Goal: Task Accomplishment & Management: Use online tool/utility

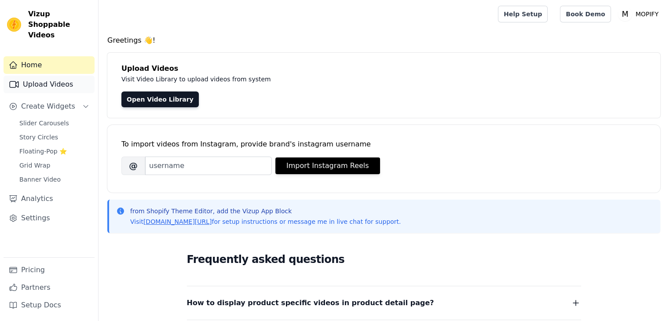
click at [40, 76] on link "Upload Videos" at bounding box center [49, 85] width 91 height 18
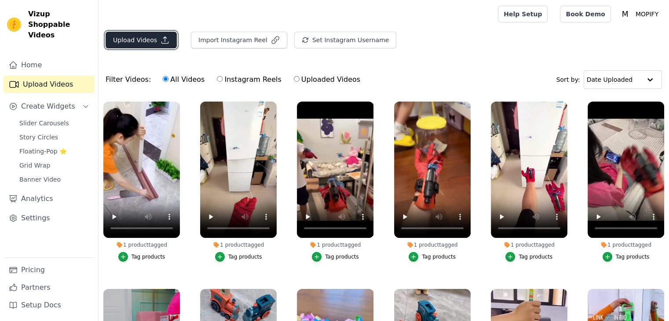
click at [155, 39] on button "Upload Videos" at bounding box center [141, 40] width 71 height 17
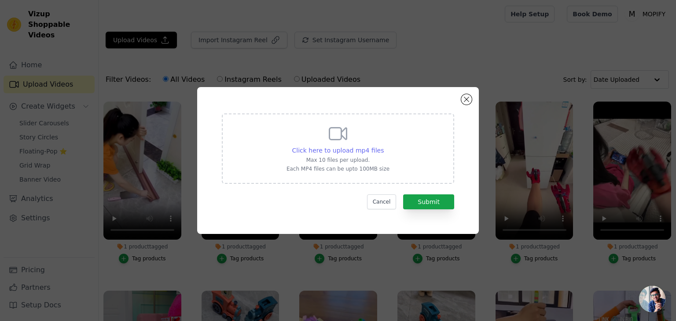
click at [334, 149] on span "Click here to upload mp4 files" at bounding box center [338, 150] width 92 height 7
click at [383, 146] on input "Click here to upload mp4 files Max 10 files per upload. Each MP4 files can be u…" at bounding box center [383, 146] width 0 height 0
type input "C:\fakepath\Gaming Laptop Stand Unboxing 🤑 Aluminium Laptop Stand Unboxing 🤑 Ne…"
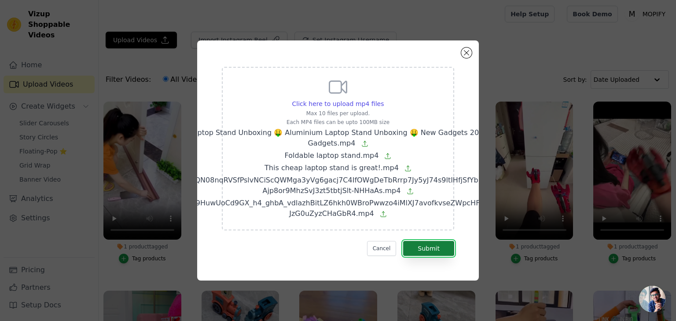
click at [427, 248] on button "Submit" at bounding box center [428, 248] width 51 height 15
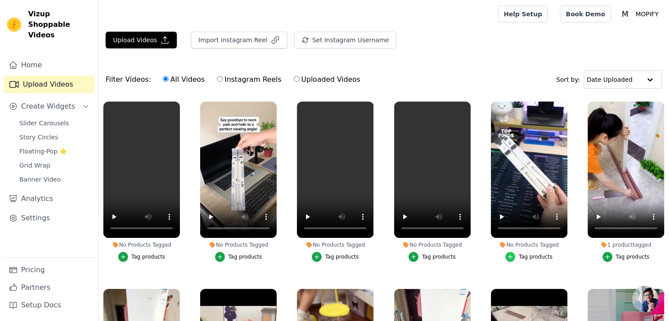
click at [509, 254] on icon "button" at bounding box center [510, 257] width 6 height 6
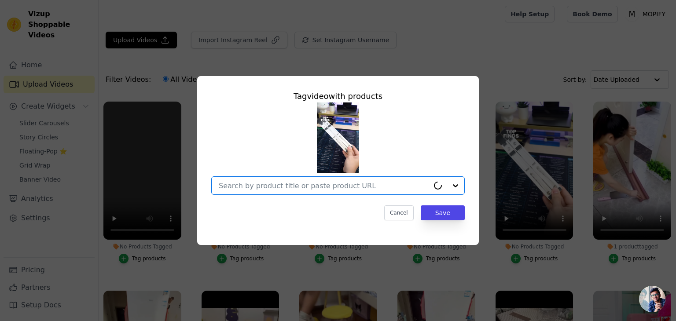
click at [317, 184] on input "No Products Tagged Tag video with products Option undefined, selected. Select i…" at bounding box center [324, 186] width 210 height 8
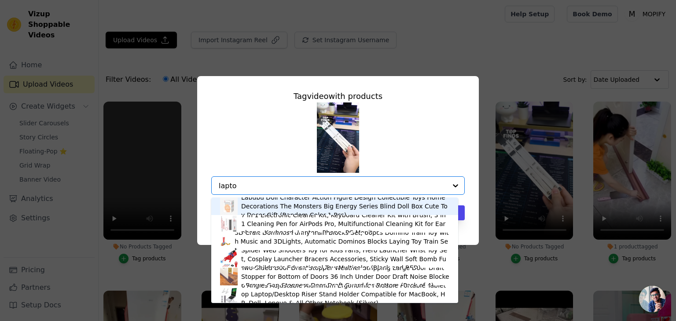
type input "laptop"
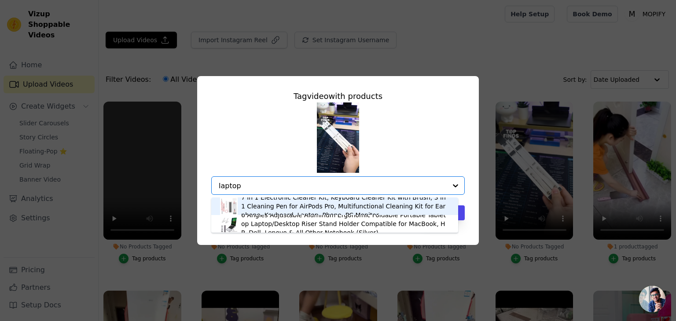
drag, startPoint x: 247, startPoint y: 183, endPoint x: 189, endPoint y: 187, distance: 57.7
click at [189, 187] on div "Tag video with products 7 in 1 Electronic Cleaner Kit, Keyboard Cleaner Kit wit…" at bounding box center [338, 160] width 648 height 197
click at [263, 185] on input "laptop" at bounding box center [333, 186] width 228 height 8
click at [260, 184] on input "laptop" at bounding box center [333, 186] width 228 height 8
click at [246, 189] on input "laptop" at bounding box center [333, 186] width 228 height 8
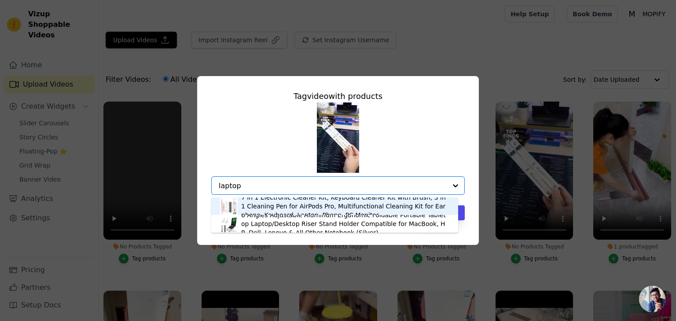
click at [243, 187] on input "laptop" at bounding box center [333, 186] width 228 height 8
click at [242, 187] on input "laptop" at bounding box center [333, 186] width 228 height 8
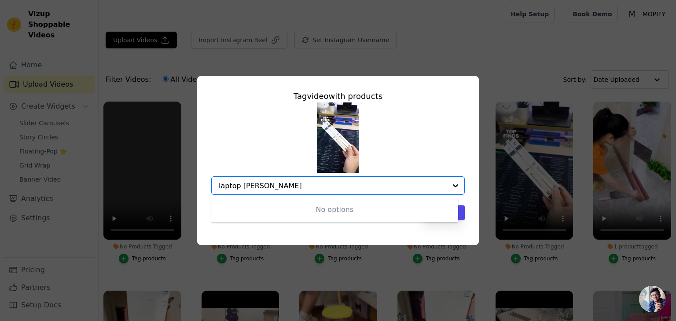
type input "laptop stand"
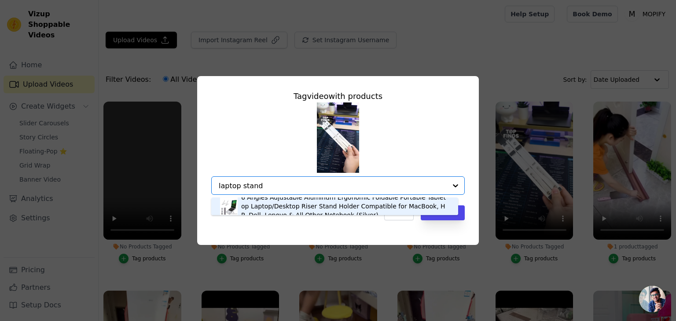
drag, startPoint x: 271, startPoint y: 183, endPoint x: 157, endPoint y: 195, distance: 115.4
click at [157, 195] on div "Tag video with products 6 Angles Adjustable Aluminum Ergonomic Foldable Portabl…" at bounding box center [338, 160] width 648 height 197
click at [279, 210] on div "6 Angles Adjustable Aluminum Ergonomic Foldable Portable Tabletop Laptop/Deskto…" at bounding box center [345, 206] width 208 height 26
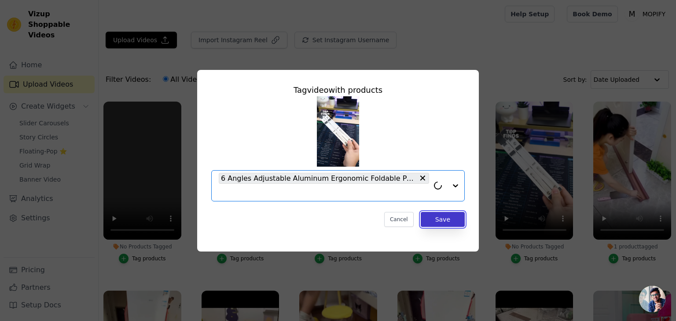
click at [439, 218] on button "Save" at bounding box center [443, 219] width 44 height 15
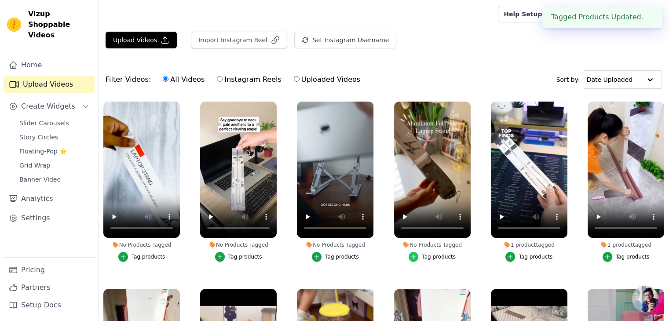
click at [415, 254] on icon "button" at bounding box center [413, 257] width 6 height 6
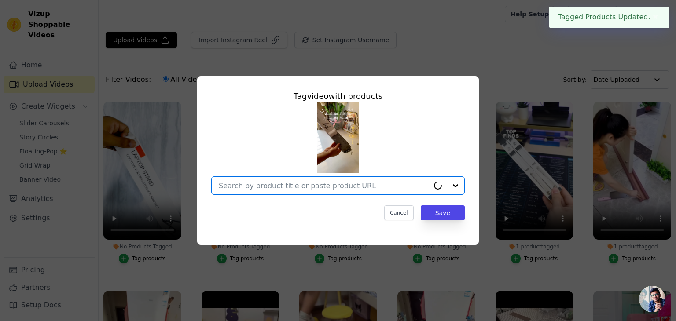
click at [299, 188] on input "No Products Tagged Tag video with products Option undefined, selected. Select i…" at bounding box center [324, 186] width 210 height 8
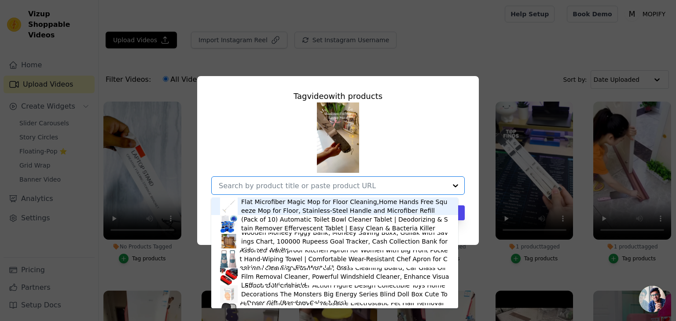
paste input "laptop stand"
type input "laptop stand"
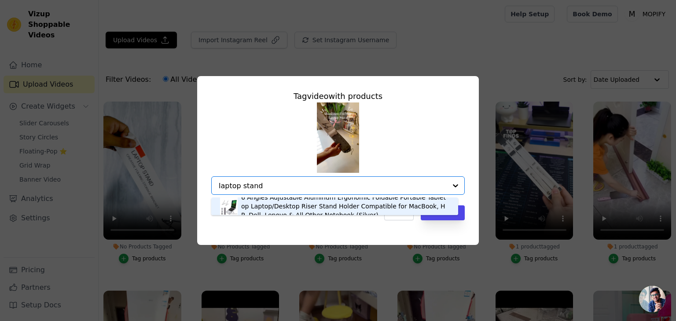
click at [326, 205] on div "6 Angles Adjustable Aluminum Ergonomic Foldable Portable Tabletop Laptop/Deskto…" at bounding box center [345, 206] width 208 height 26
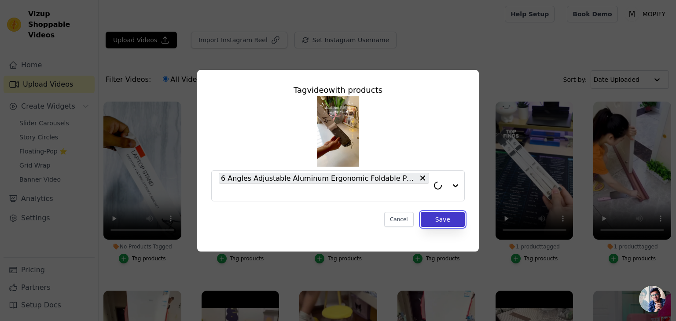
click at [441, 223] on button "Save" at bounding box center [443, 219] width 44 height 15
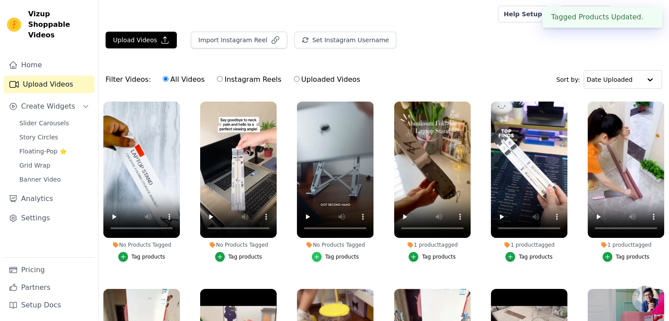
click at [320, 252] on div "button" at bounding box center [317, 257] width 10 height 10
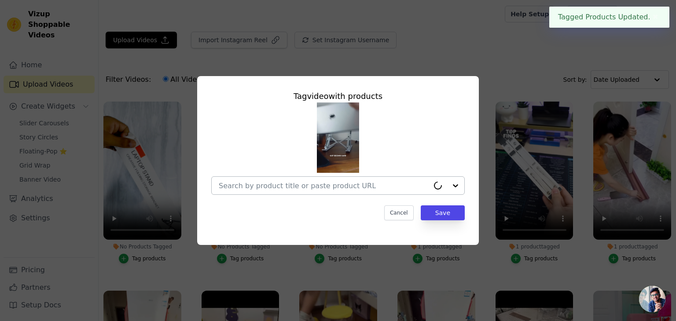
click at [273, 193] on div at bounding box center [324, 186] width 210 height 18
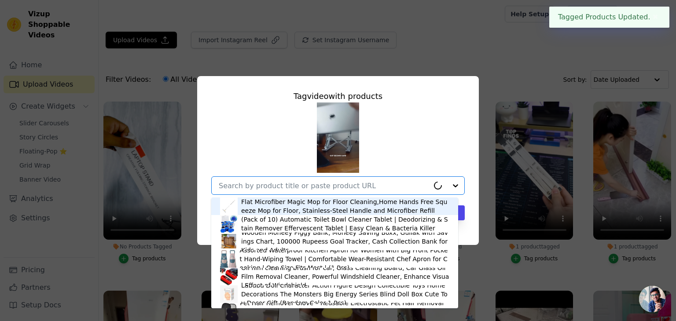
paste input "laptop stand"
type input "laptop stand"
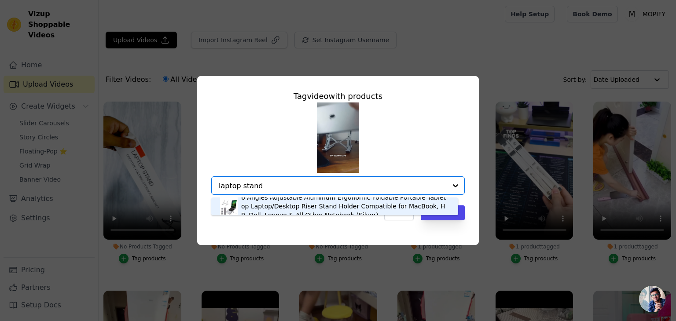
click at [268, 205] on div "6 Angles Adjustable Aluminum Ergonomic Foldable Portable Tabletop Laptop/Deskto…" at bounding box center [345, 206] width 208 height 26
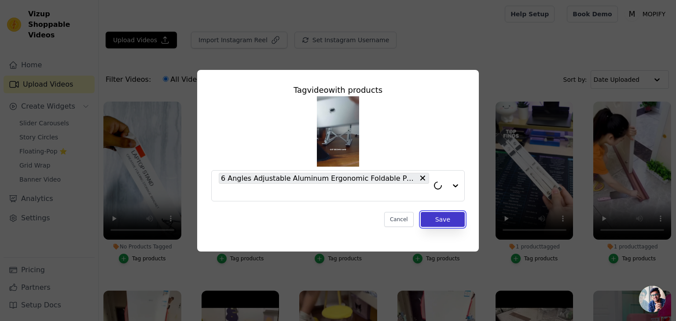
click at [432, 219] on button "Save" at bounding box center [443, 219] width 44 height 15
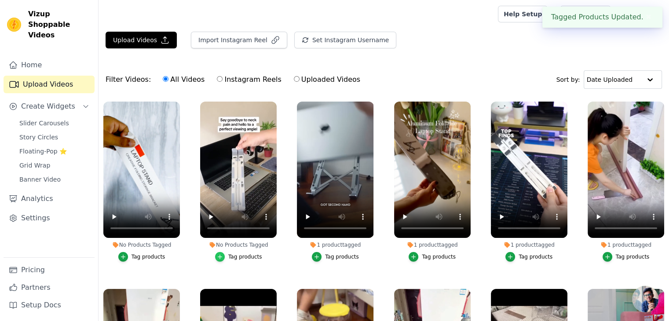
click at [223, 254] on icon "button" at bounding box center [220, 257] width 6 height 6
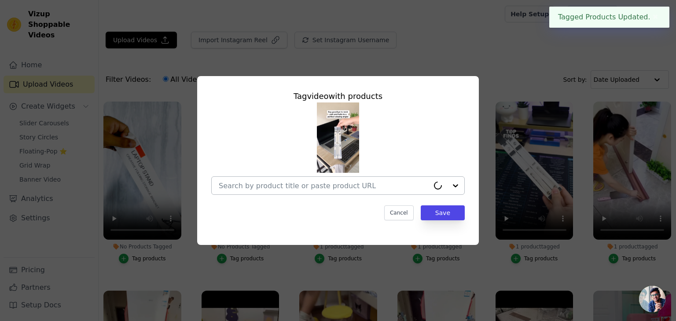
click at [269, 186] on input "No Products Tagged Tag video with products Cancel Save Tag products" at bounding box center [324, 186] width 210 height 8
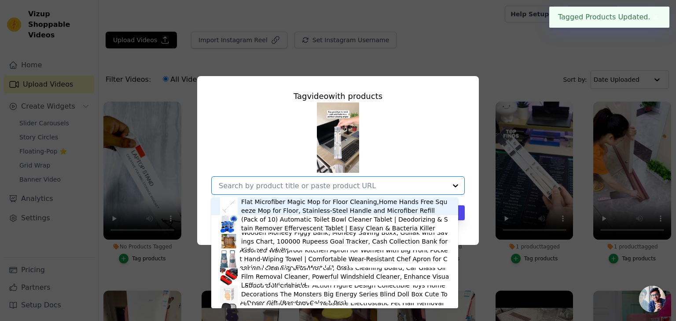
paste input "laptop stand"
type input "laptop stand"
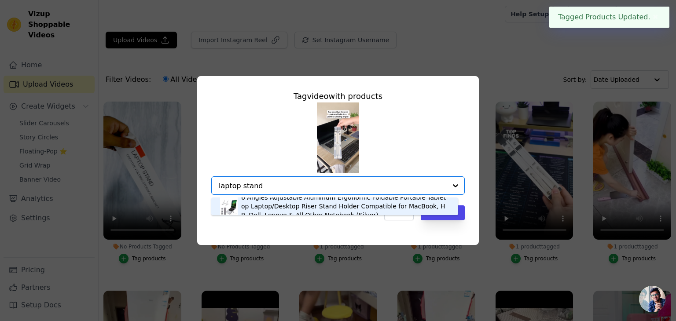
click at [300, 203] on div "6 Angles Adjustable Aluminum Ergonomic Foldable Portable Tabletop Laptop/Deskto…" at bounding box center [345, 206] width 208 height 26
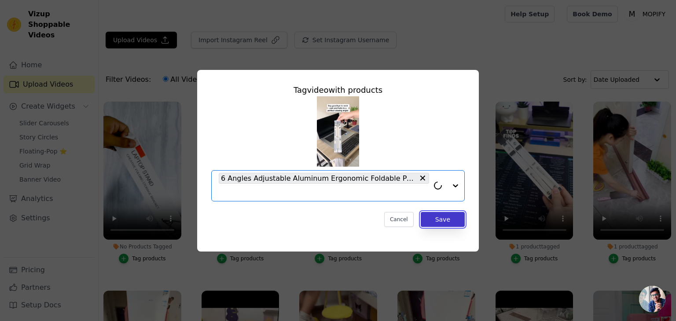
click at [432, 216] on button "Save" at bounding box center [443, 219] width 44 height 15
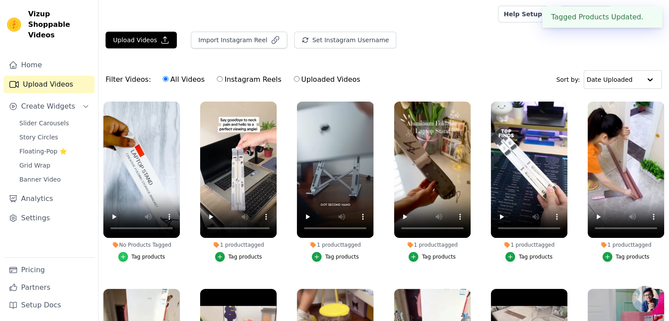
click at [122, 254] on icon "button" at bounding box center [123, 257] width 6 height 6
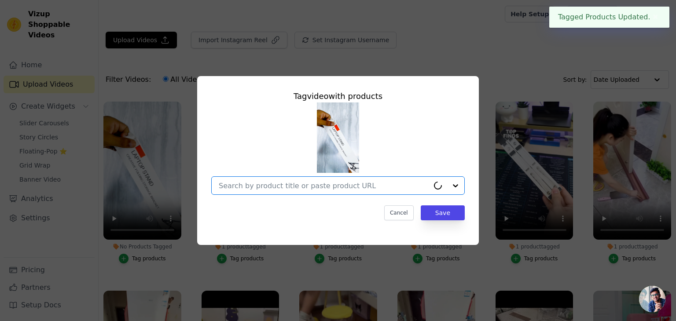
click at [238, 182] on input "No Products Tagged Tag video with products Option undefined, selected. Select i…" at bounding box center [324, 186] width 210 height 8
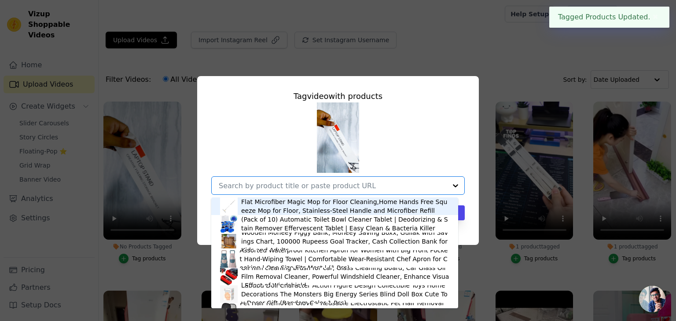
paste input "laptop stand"
type input "laptop stand"
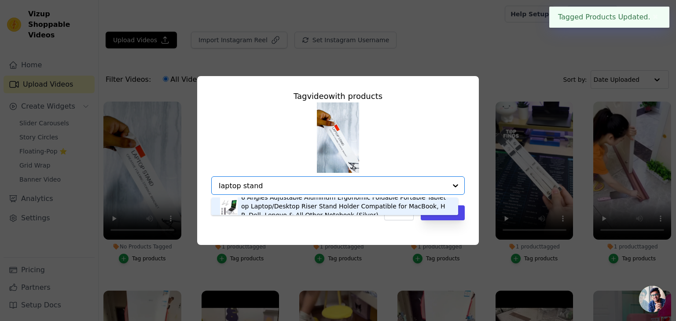
click at [302, 204] on div "6 Angles Adjustable Aluminum Ergonomic Foldable Portable Tabletop Laptop/Deskto…" at bounding box center [345, 206] width 208 height 26
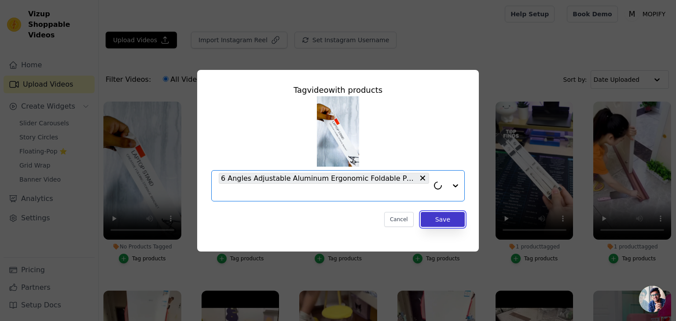
click at [435, 217] on button "Save" at bounding box center [443, 219] width 44 height 15
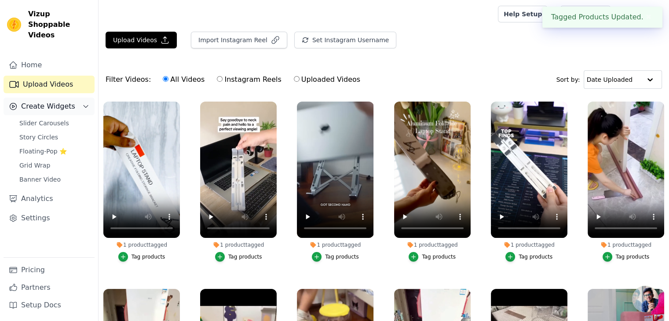
click at [42, 101] on span "Create Widgets" at bounding box center [48, 106] width 54 height 11
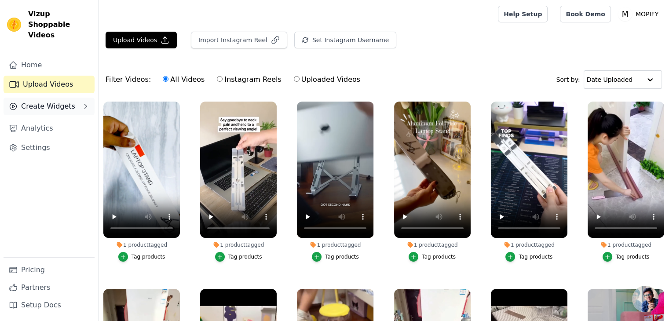
click at [49, 101] on span "Create Widgets" at bounding box center [48, 106] width 54 height 11
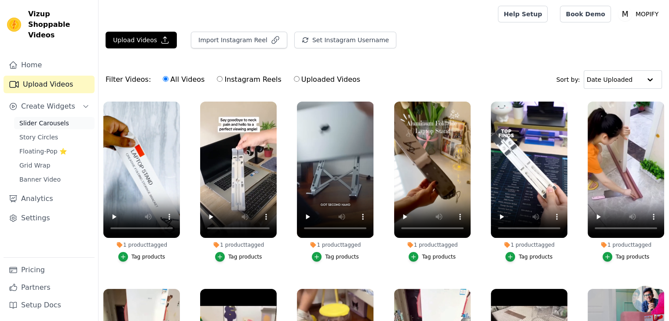
click at [49, 119] on span "Slider Carousels" at bounding box center [44, 123] width 50 height 9
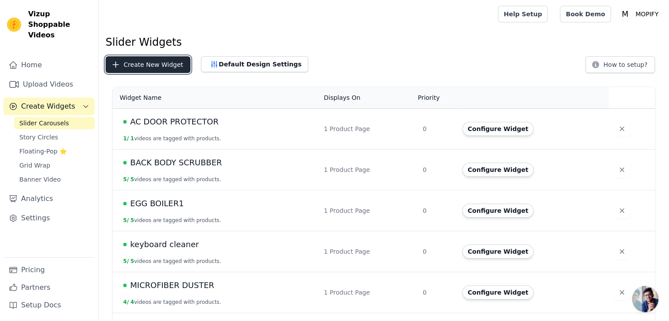
click at [154, 67] on button "Create New Widget" at bounding box center [148, 64] width 85 height 17
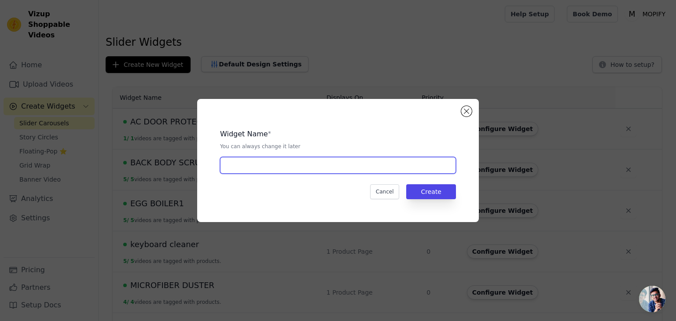
click at [238, 160] on input "text" at bounding box center [338, 165] width 236 height 17
paste input "laptop stand"
type input "laptop stand"
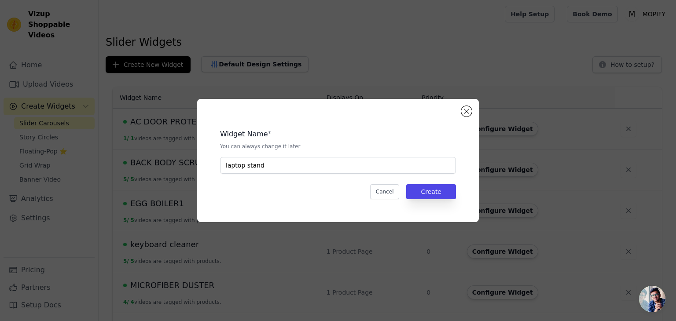
click at [417, 177] on div "Widget Name * You can always change it later laptop stand Cancel Create" at bounding box center [337, 160] width 253 height 95
click at [424, 191] on button "Create" at bounding box center [431, 191] width 50 height 15
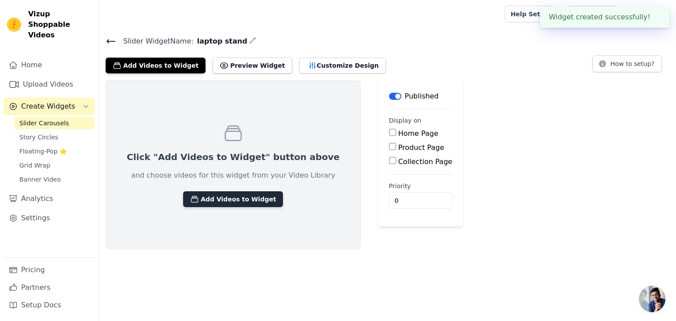
click at [220, 202] on button "Add Videos to Widget" at bounding box center [233, 199] width 100 height 16
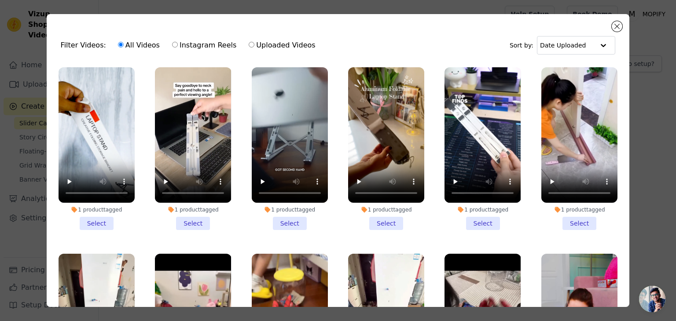
drag, startPoint x: 485, startPoint y: 220, endPoint x: 406, endPoint y: 221, distance: 78.3
click at [483, 220] on li "1 product tagged Select" at bounding box center [482, 148] width 76 height 163
click at [0, 0] on input "1 product tagged Select" at bounding box center [0, 0] width 0 height 0
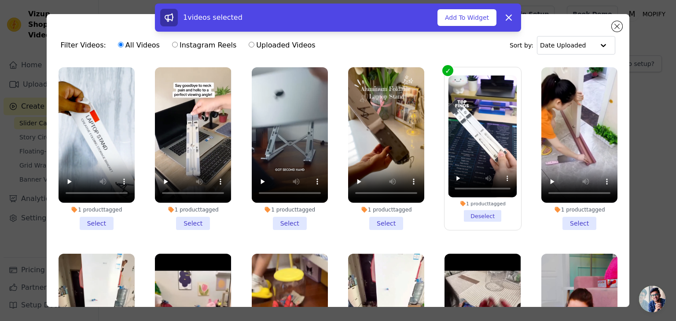
click at [370, 215] on li "1 product tagged Select" at bounding box center [386, 148] width 76 height 163
click at [0, 0] on input "1 product tagged Select" at bounding box center [0, 0] width 0 height 0
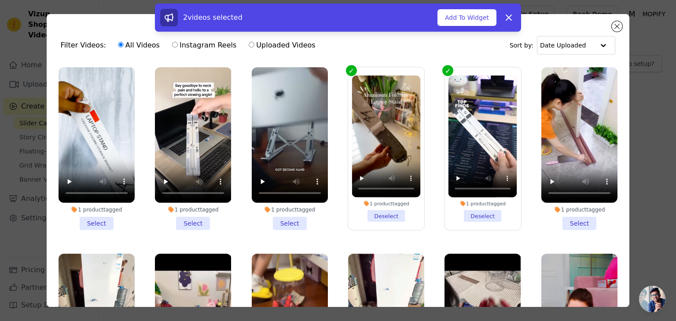
drag, startPoint x: 296, startPoint y: 219, endPoint x: 262, endPoint y: 223, distance: 33.8
click at [295, 219] on li "1 product tagged Select" at bounding box center [290, 148] width 76 height 163
click at [0, 0] on input "1 product tagged Select" at bounding box center [0, 0] width 0 height 0
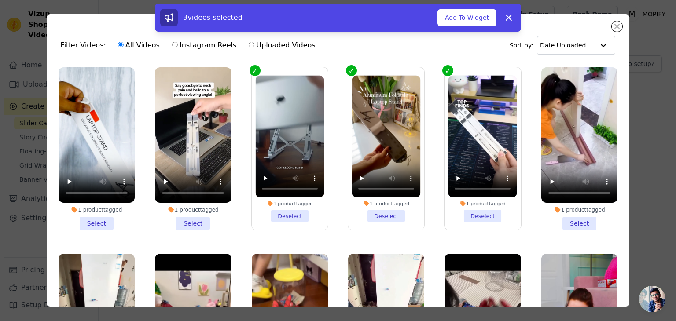
drag, startPoint x: 199, startPoint y: 219, endPoint x: 172, endPoint y: 219, distance: 26.4
click at [198, 219] on li "1 product tagged Select" at bounding box center [193, 148] width 76 height 163
click at [0, 0] on input "1 product tagged Select" at bounding box center [0, 0] width 0 height 0
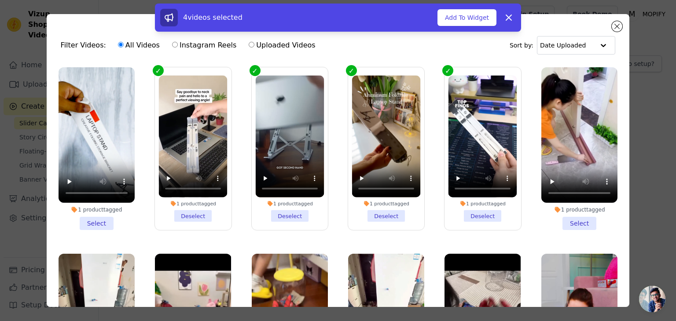
click at [102, 218] on li "1 product tagged Select" at bounding box center [97, 148] width 76 height 163
click at [0, 0] on input "1 product tagged Select" at bounding box center [0, 0] width 0 height 0
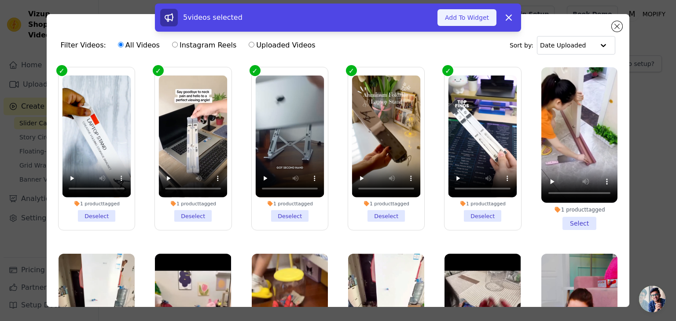
click at [481, 16] on button "Add To Widget" at bounding box center [466, 17] width 59 height 17
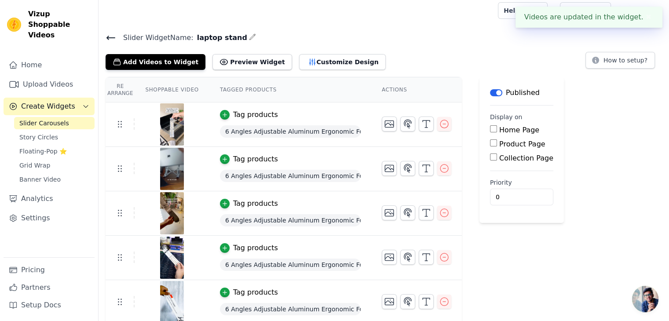
scroll to position [6, 0]
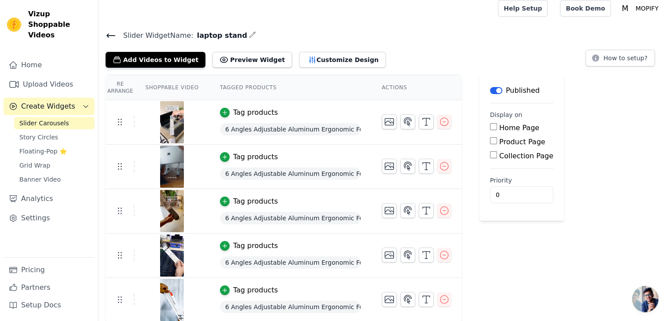
click at [490, 139] on input "Product Page" at bounding box center [493, 140] width 7 height 7
checkbox input "true"
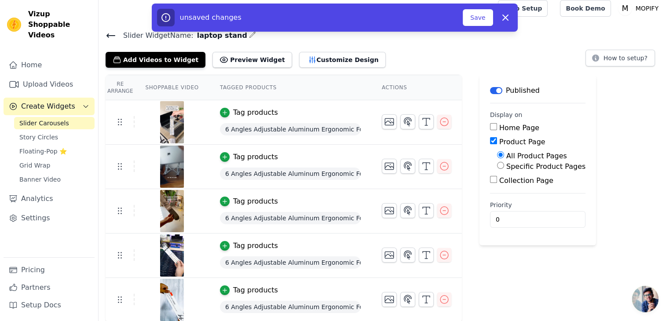
drag, startPoint x: 494, startPoint y: 165, endPoint x: 495, endPoint y: 175, distance: 10.6
click at [497, 165] on input "Specific Product Pages" at bounding box center [500, 165] width 7 height 7
radio input "true"
click at [497, 189] on button "Select Products" at bounding box center [526, 186] width 59 height 15
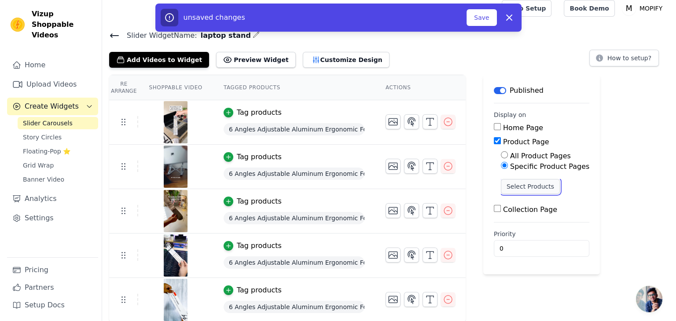
scroll to position [0, 0]
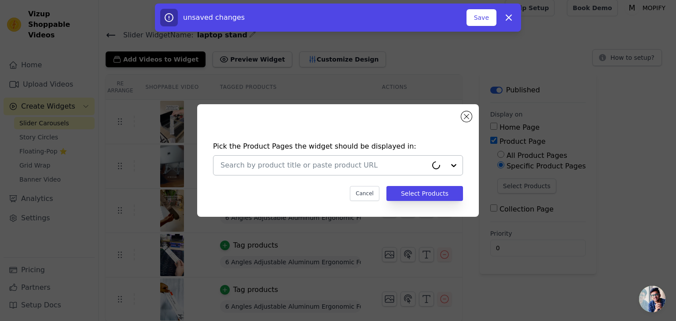
click at [340, 167] on input "text" at bounding box center [323, 165] width 207 height 11
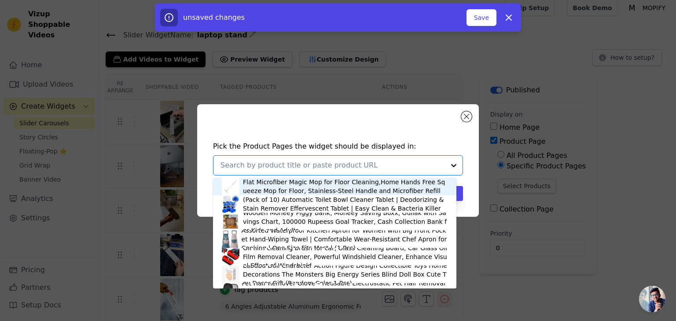
paste input "laptop stand"
type input "laptop stand"
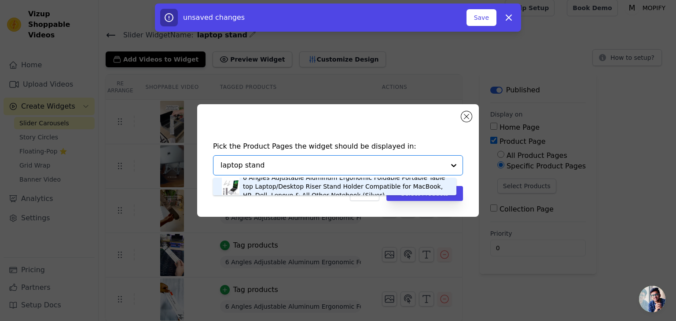
click at [333, 184] on div "6 Angles Adjustable Aluminum Ergonomic Foldable Portable Tabletop Laptop/Deskto…" at bounding box center [345, 186] width 205 height 26
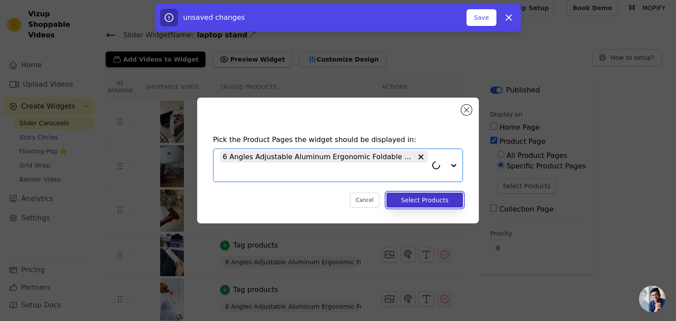
click at [435, 202] on button "Select Products" at bounding box center [424, 200] width 77 height 15
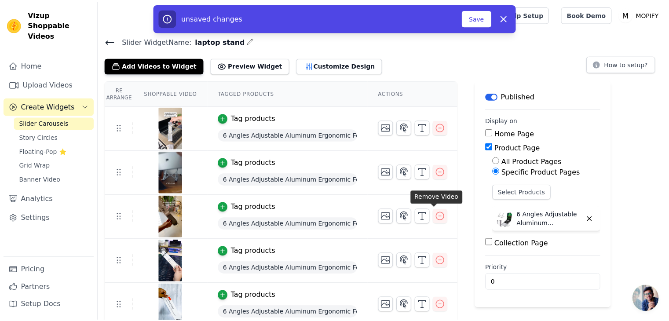
scroll to position [6, 0]
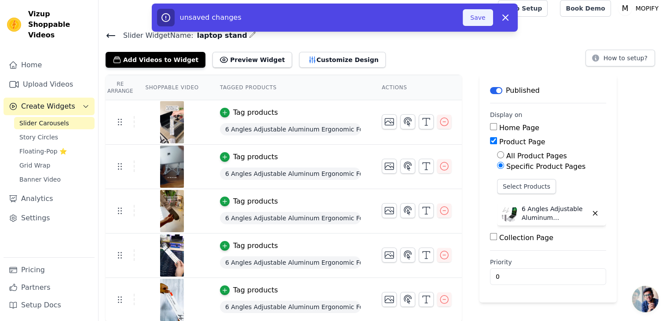
click at [479, 15] on button "Save" at bounding box center [478, 17] width 30 height 17
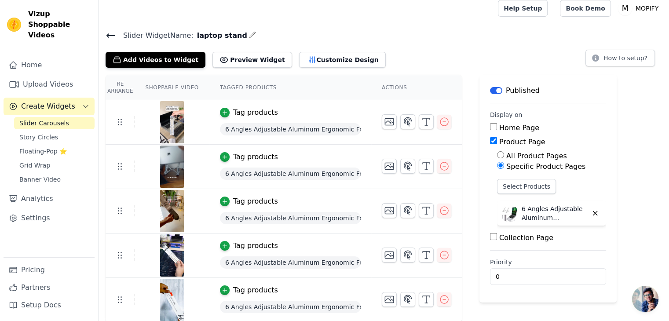
click at [46, 133] on div "Slider Carousels Story Circles Floating-Pop ⭐ Grid Wrap Banner Video" at bounding box center [54, 151] width 81 height 69
click at [44, 133] on span "Story Circles" at bounding box center [38, 137] width 39 height 9
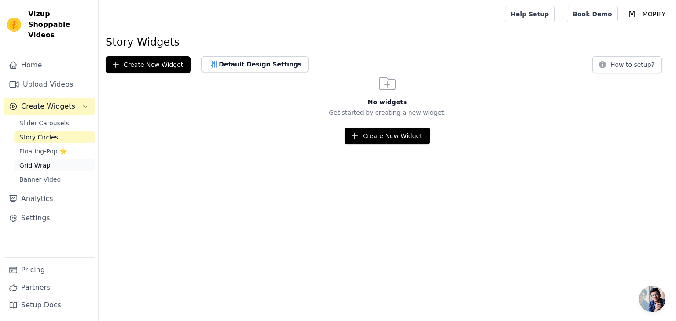
click at [39, 161] on span "Grid Wrap" at bounding box center [34, 165] width 31 height 9
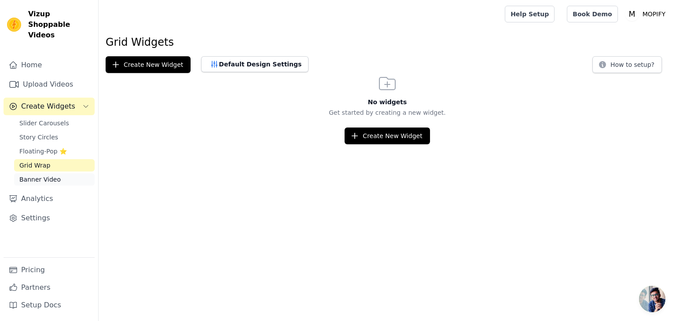
click at [38, 175] on span "Banner Video" at bounding box center [39, 179] width 41 height 9
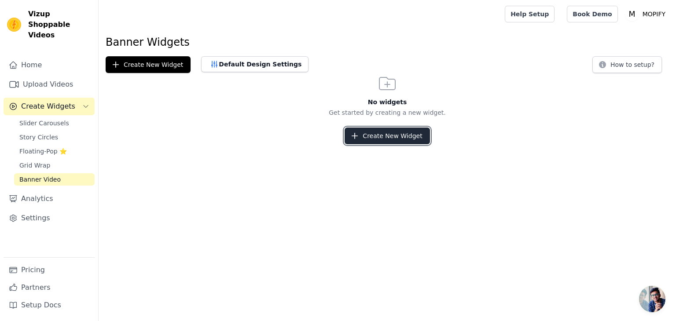
click at [372, 135] on button "Create New Widget" at bounding box center [386, 136] width 85 height 17
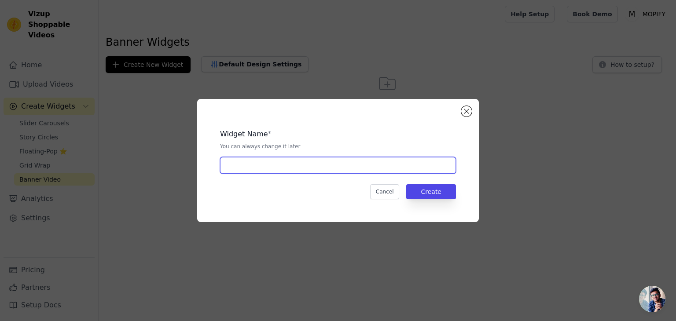
click at [270, 164] on input "text" at bounding box center [338, 165] width 236 height 17
type input "EGG BOILER"
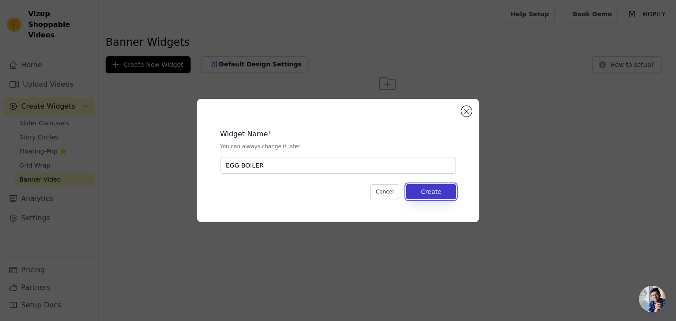
click at [424, 190] on button "Create" at bounding box center [431, 191] width 50 height 15
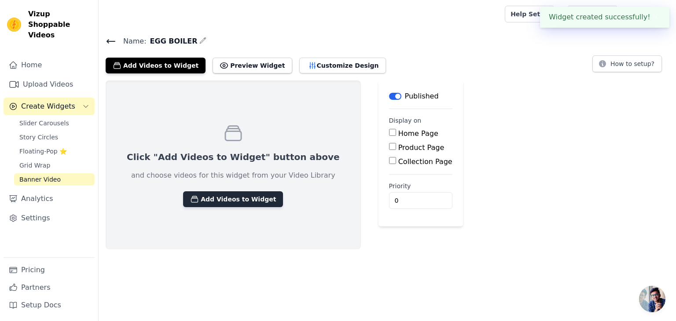
click at [228, 195] on button "Add Videos to Widget" at bounding box center [233, 199] width 100 height 16
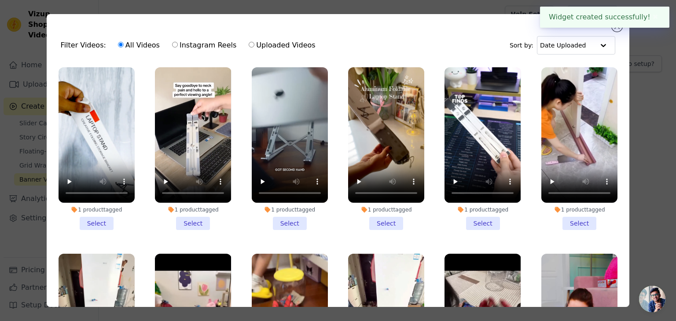
click at [191, 217] on li "1 product tagged Select" at bounding box center [193, 148] width 76 height 163
click at [0, 0] on input "1 product tagged Select" at bounding box center [0, 0] width 0 height 0
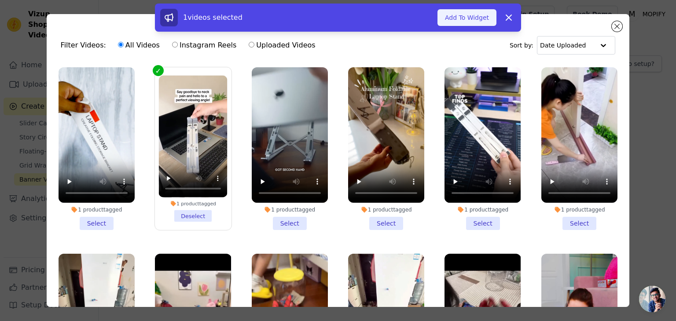
click at [465, 13] on button "Add To Widget" at bounding box center [466, 17] width 59 height 17
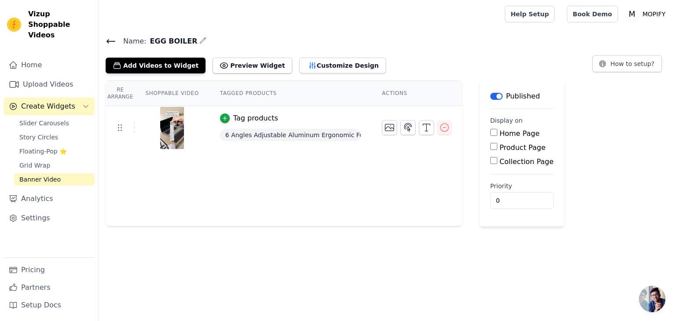
click at [490, 145] on input "Product Page" at bounding box center [493, 146] width 7 height 7
checkbox input "true"
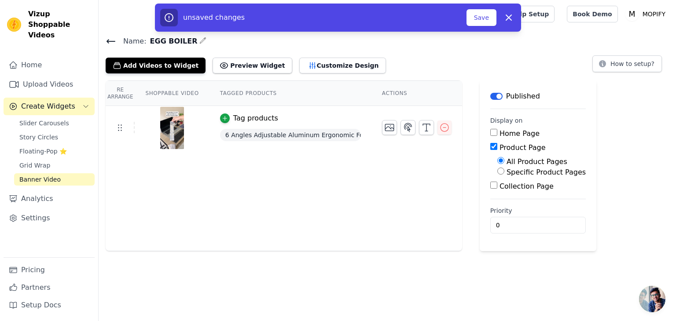
click at [497, 173] on input "Specific Product Pages" at bounding box center [500, 171] width 7 height 7
radio input "true"
click at [507, 190] on button "Select Products" at bounding box center [526, 192] width 59 height 15
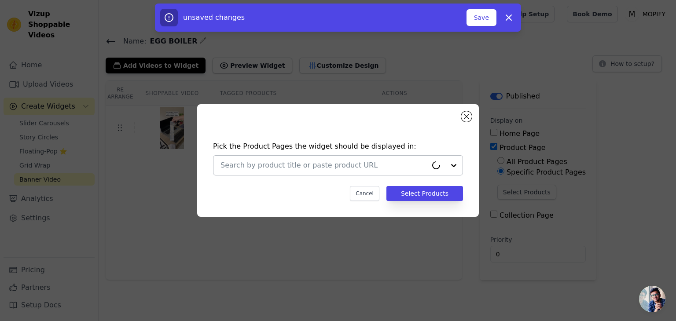
click at [370, 168] on input "text" at bounding box center [323, 165] width 207 height 11
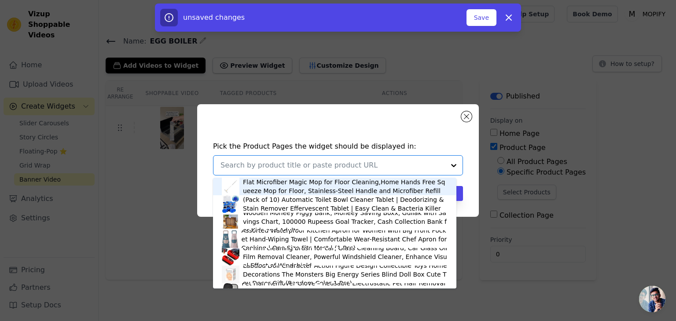
paste input "laptop stand"
type input "laptop stand"
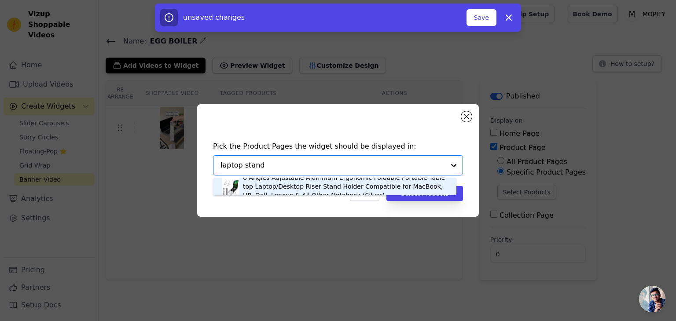
click at [379, 178] on div "6 Angles Adjustable Aluminum Ergonomic Foldable Portable Tabletop Laptop/Deskto…" at bounding box center [345, 186] width 205 height 26
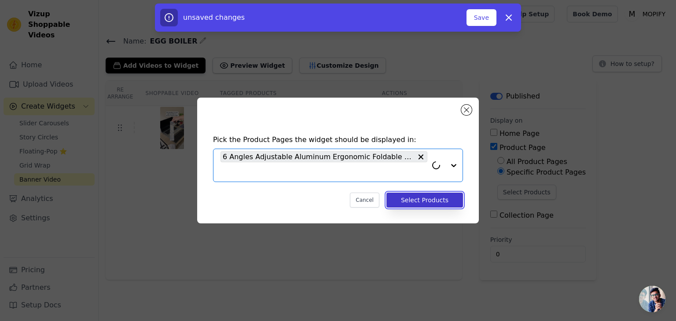
click at [432, 196] on button "Select Products" at bounding box center [424, 200] width 77 height 15
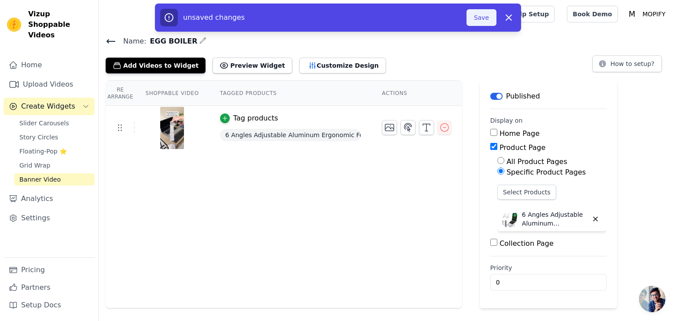
click at [478, 15] on button "Save" at bounding box center [481, 17] width 30 height 17
